Goal: Information Seeking & Learning: Learn about a topic

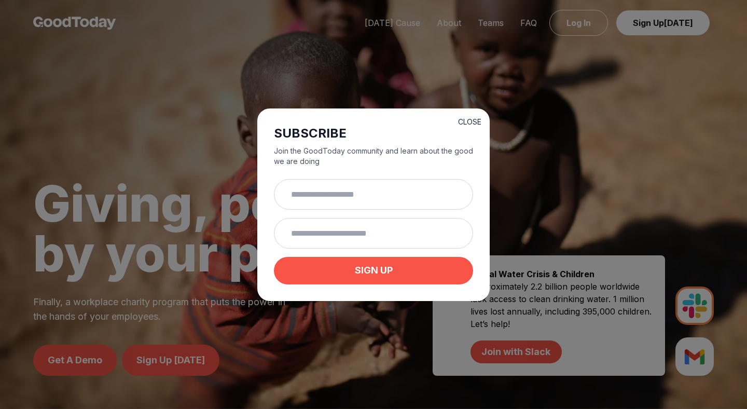
click at [463, 121] on button "CLOSE" at bounding box center [469, 122] width 23 height 10
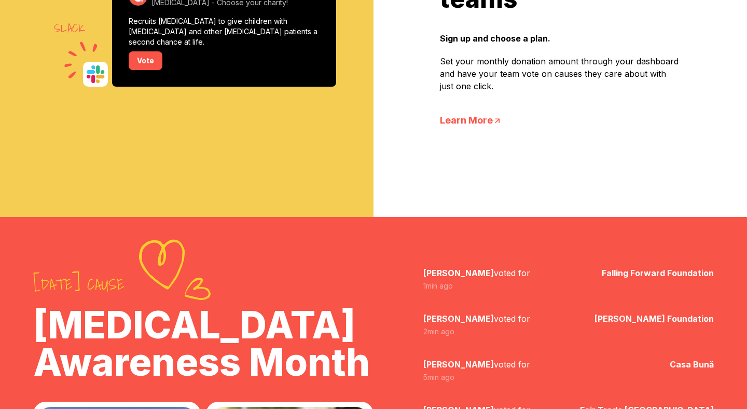
scroll to position [978, 0]
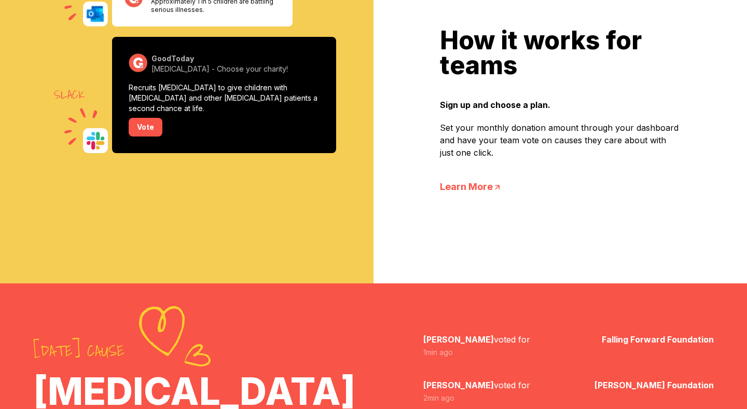
click at [473, 188] on link "Learn More" at bounding box center [560, 186] width 241 height 15
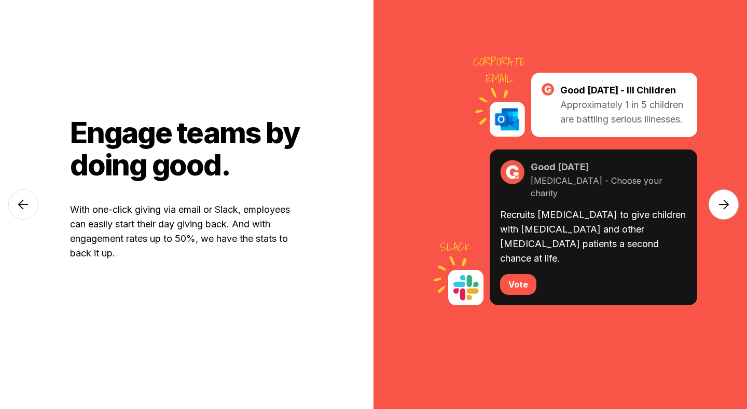
scroll to position [459, 0]
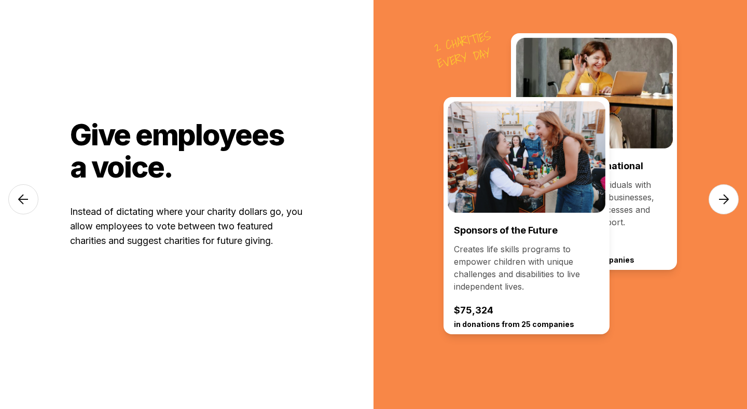
click at [718, 203] on img at bounding box center [724, 199] width 30 height 30
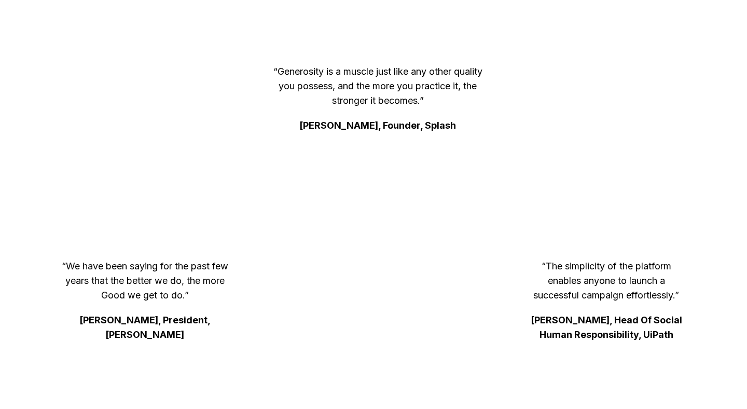
scroll to position [3290, 0]
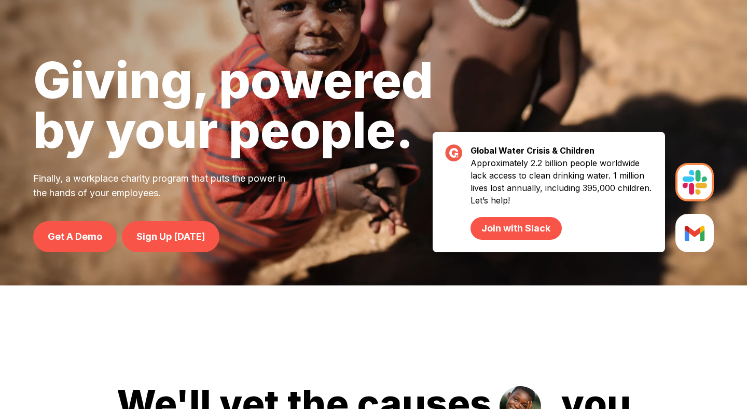
scroll to position [123, 0]
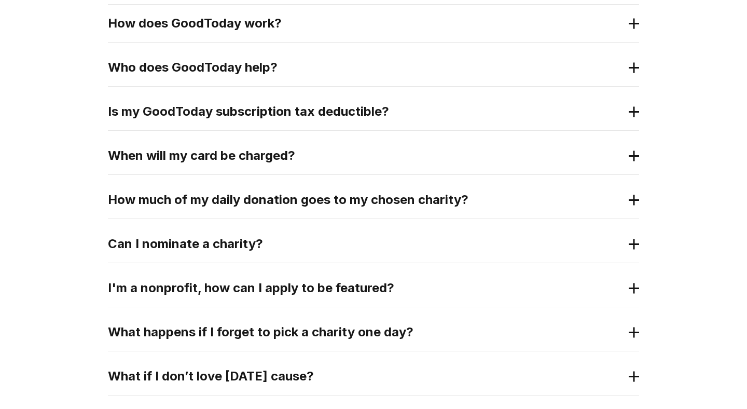
scroll to position [257, 0]
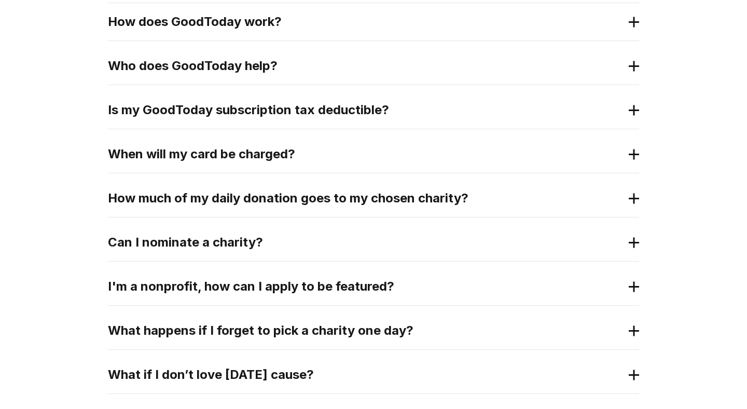
click at [225, 197] on h2 "How much of my daily donation goes to my chosen charity?" at bounding box center [365, 198] width 515 height 17
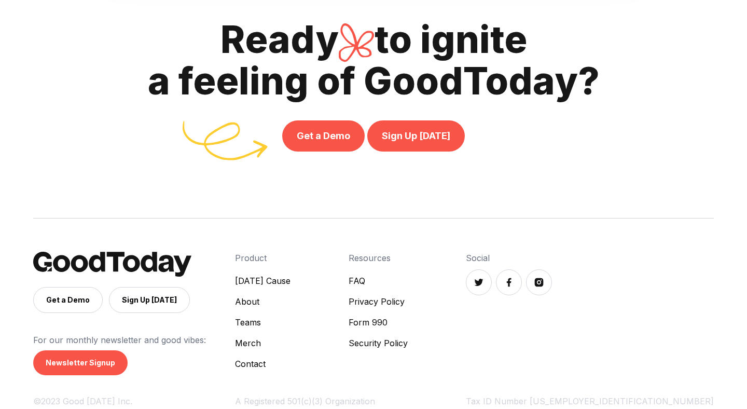
scroll to position [1027, 0]
